Goal: Information Seeking & Learning: Learn about a topic

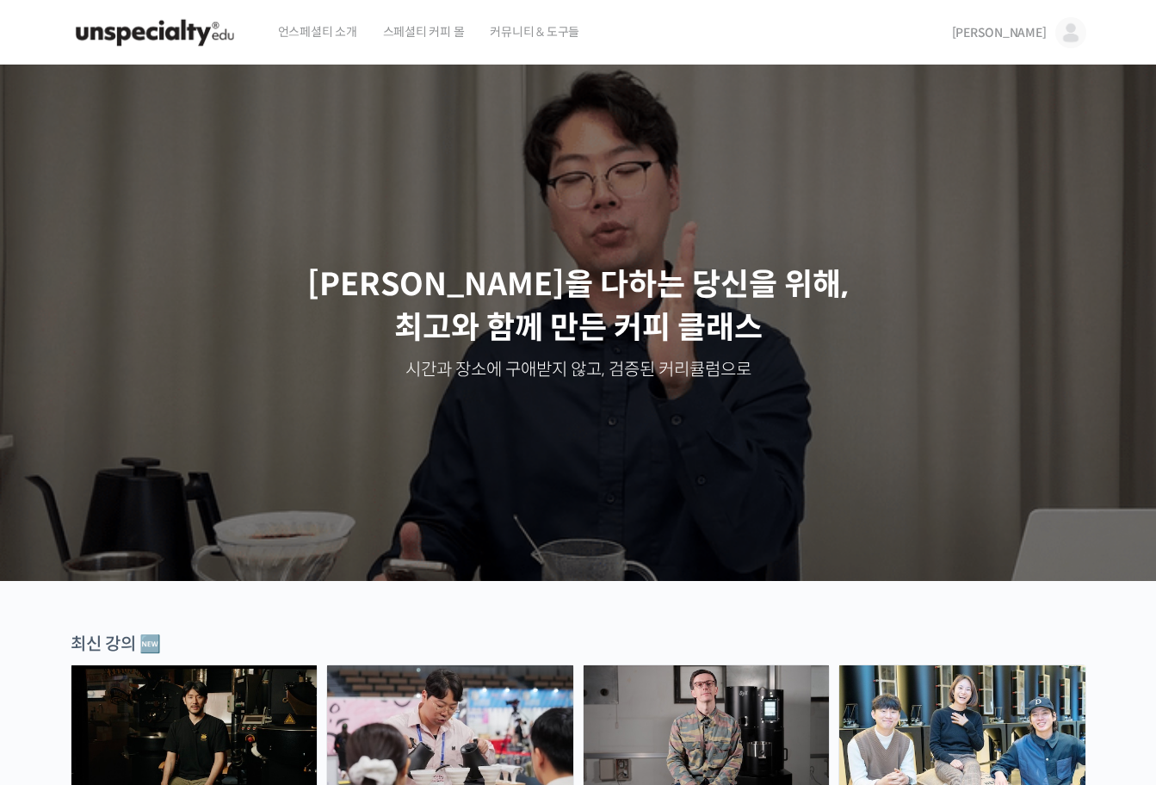
click at [1032, 34] on span "[PERSON_NAME]" at bounding box center [999, 32] width 95 height 15
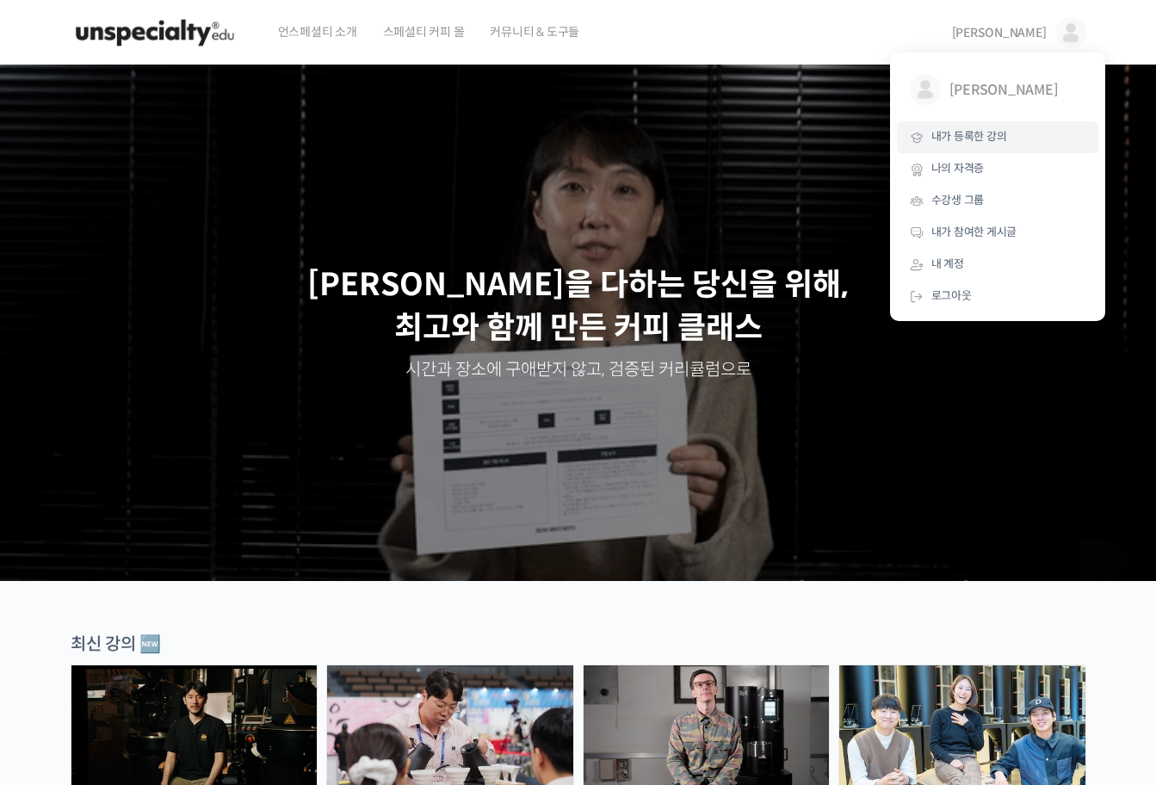
click at [982, 146] on link "내가 등록한 강의" at bounding box center [997, 137] width 201 height 32
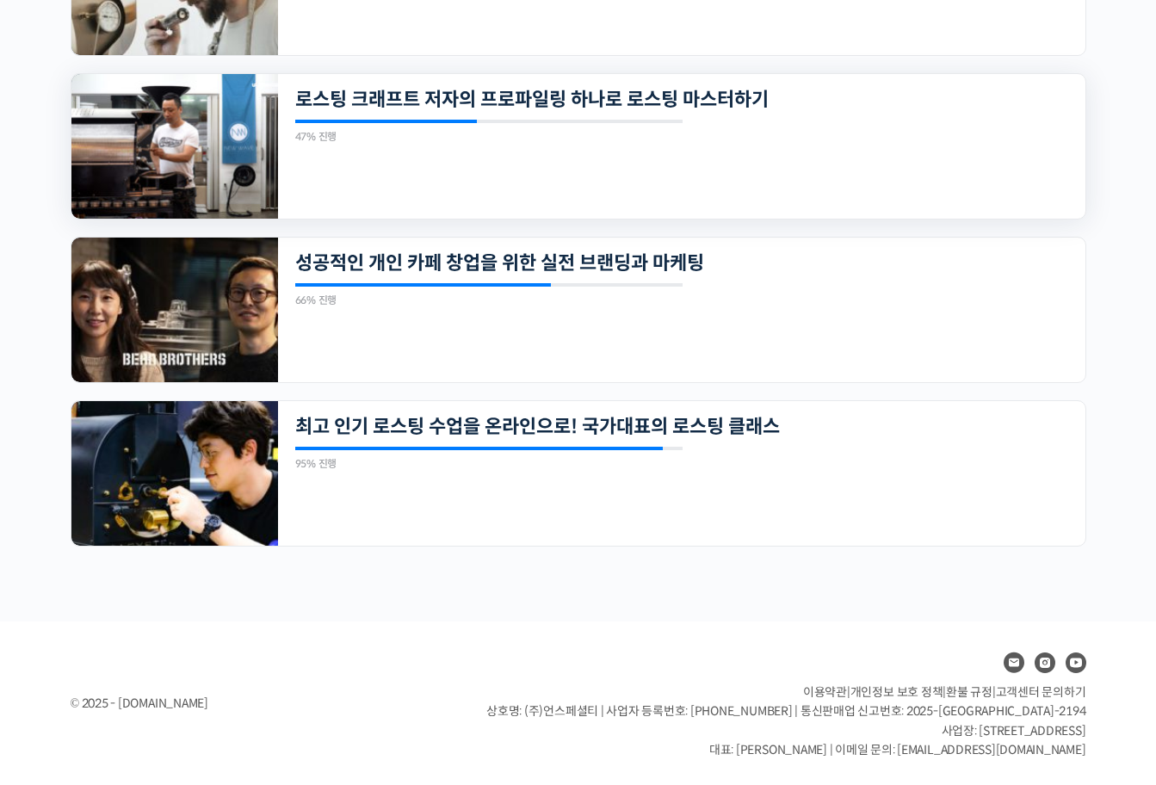
scroll to position [530, 0]
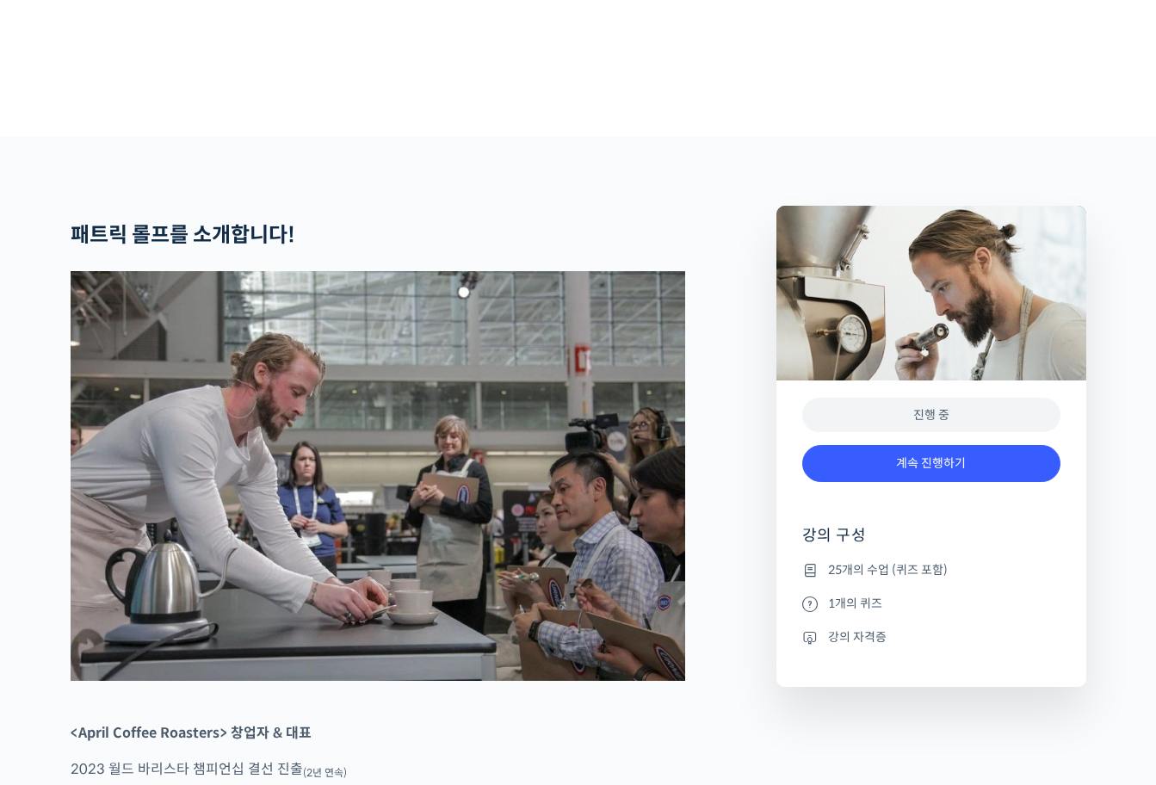
scroll to position [712, 0]
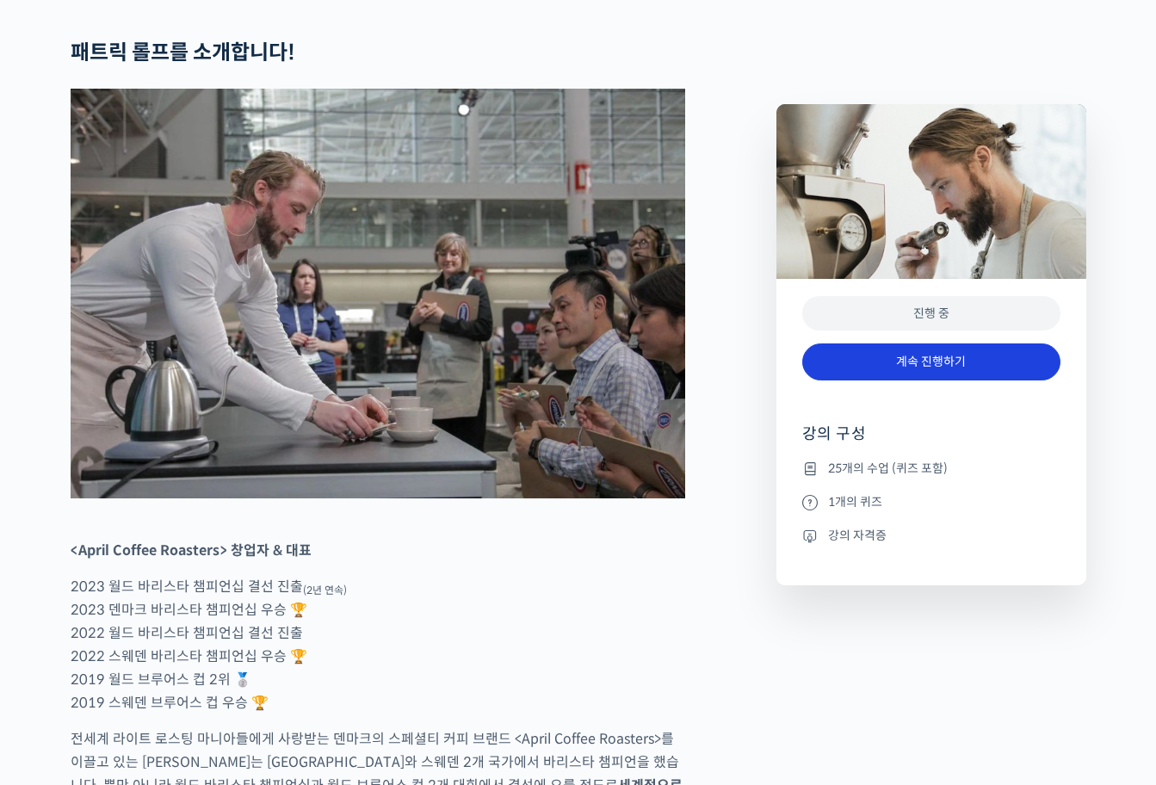
click at [973, 366] on link "계속 진행하기" at bounding box center [931, 362] width 258 height 37
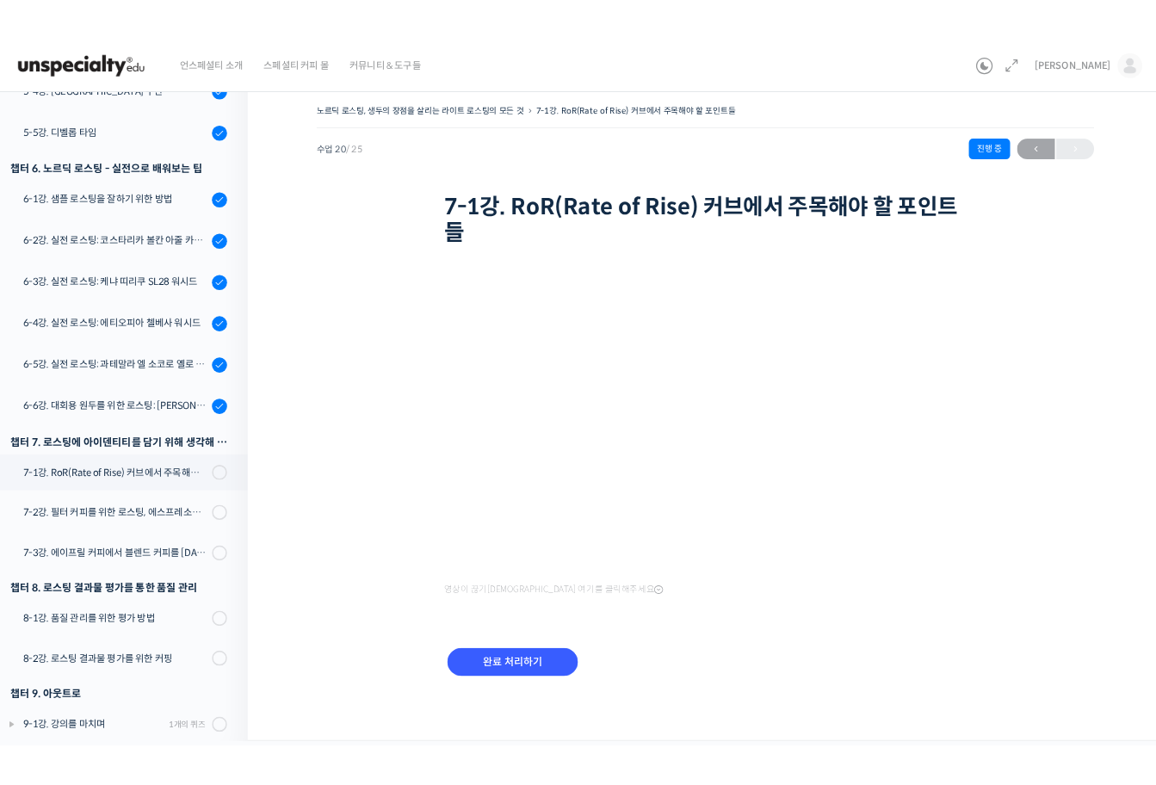
scroll to position [46, 0]
